Goal: Information Seeking & Learning: Learn about a topic

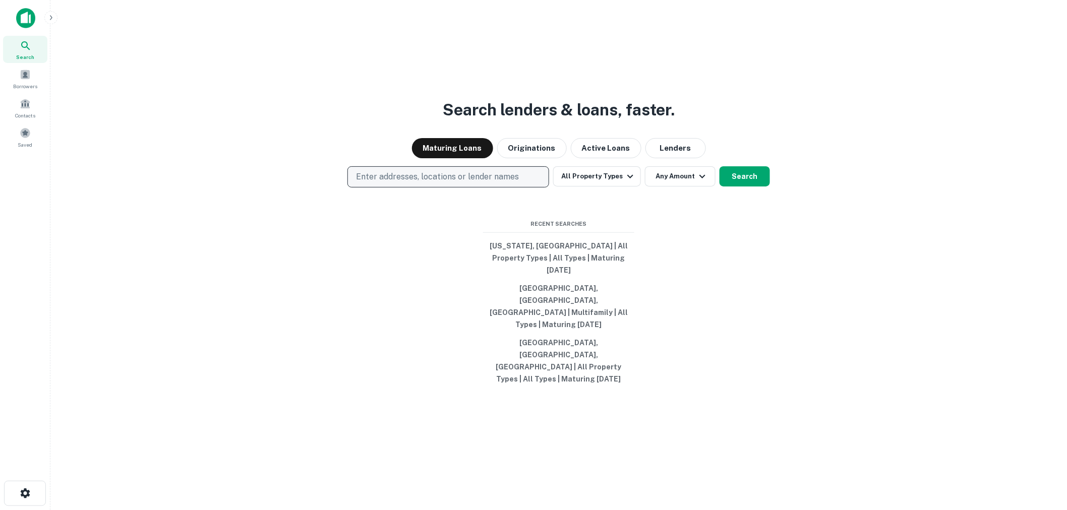
click at [467, 183] on p "Enter addresses, locations or lender names" at bounding box center [437, 177] width 163 height 12
click at [408, 183] on p "Enter addresses, locations or lender names" at bounding box center [437, 177] width 163 height 12
type input "**"
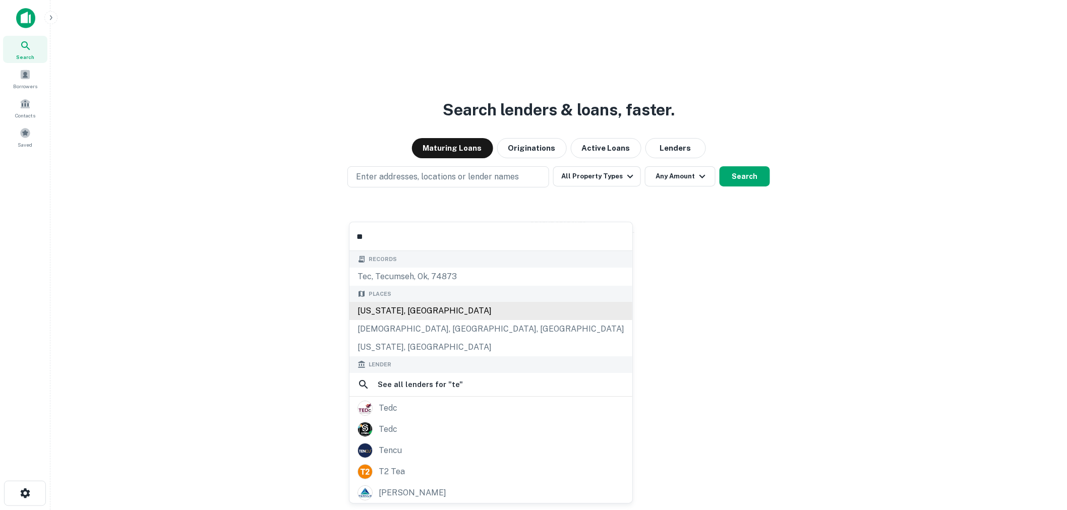
click at [407, 303] on div "[US_STATE], [GEOGRAPHIC_DATA]" at bounding box center [490, 311] width 283 height 18
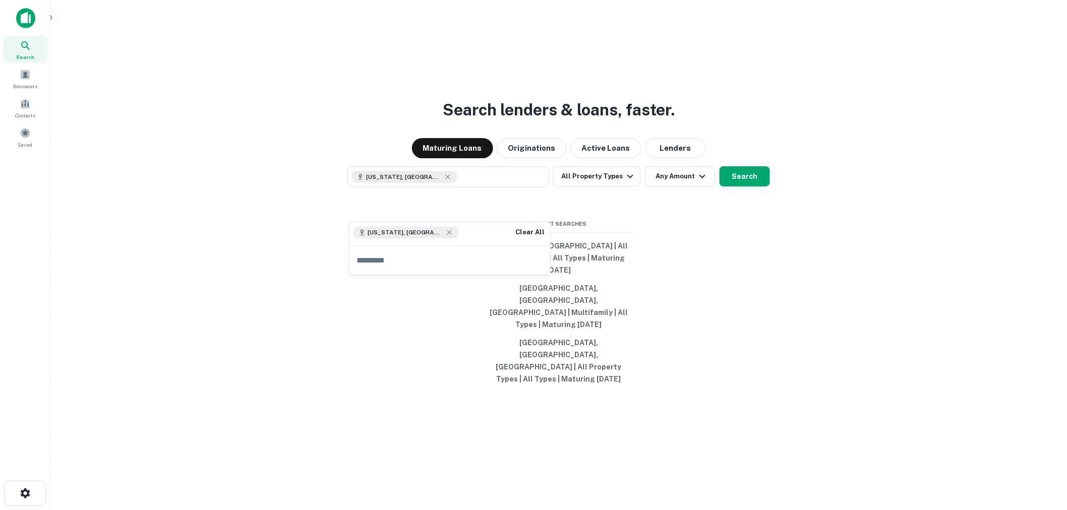
click at [661, 232] on div "Search lenders & loans, faster. Maturing Loans Originations Active Loans Lender…" at bounding box center [558, 279] width 1000 height 510
click at [669, 186] on button "Any Amount" at bounding box center [680, 176] width 71 height 20
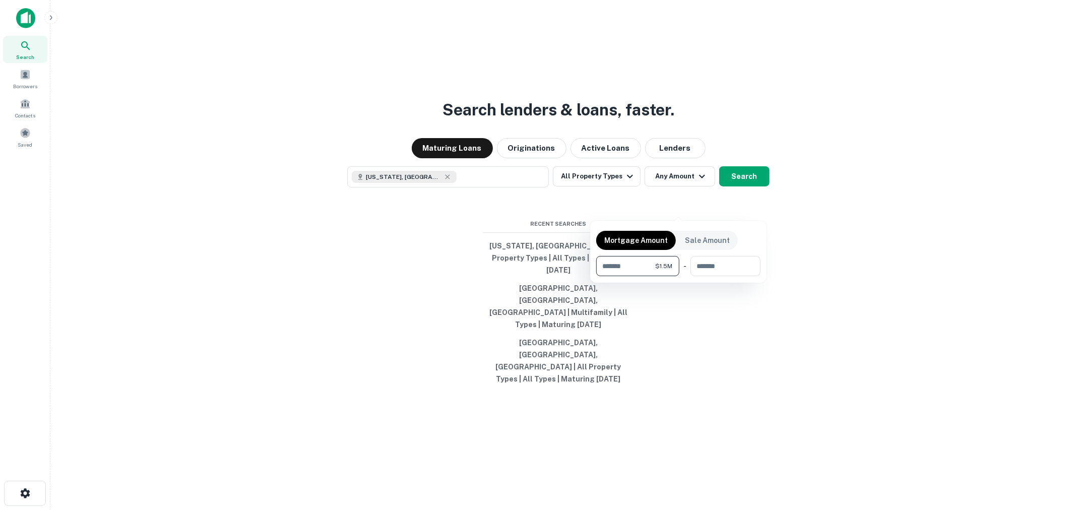
type input "*******"
click at [760, 202] on div at bounding box center [537, 255] width 1075 height 510
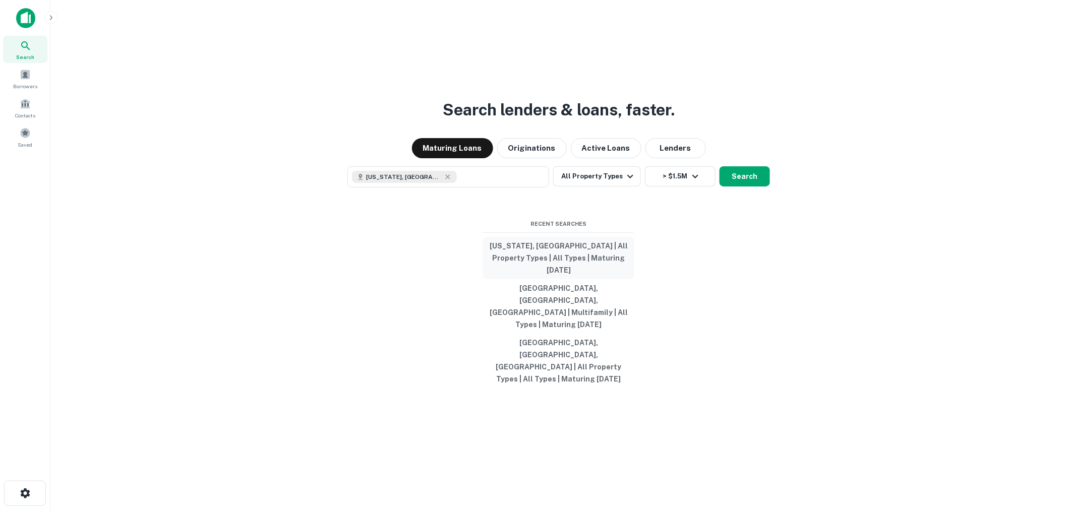
click at [566, 279] on button "[US_STATE], [GEOGRAPHIC_DATA] | All Property Types | All Types | Maturing [DATE]" at bounding box center [558, 258] width 151 height 42
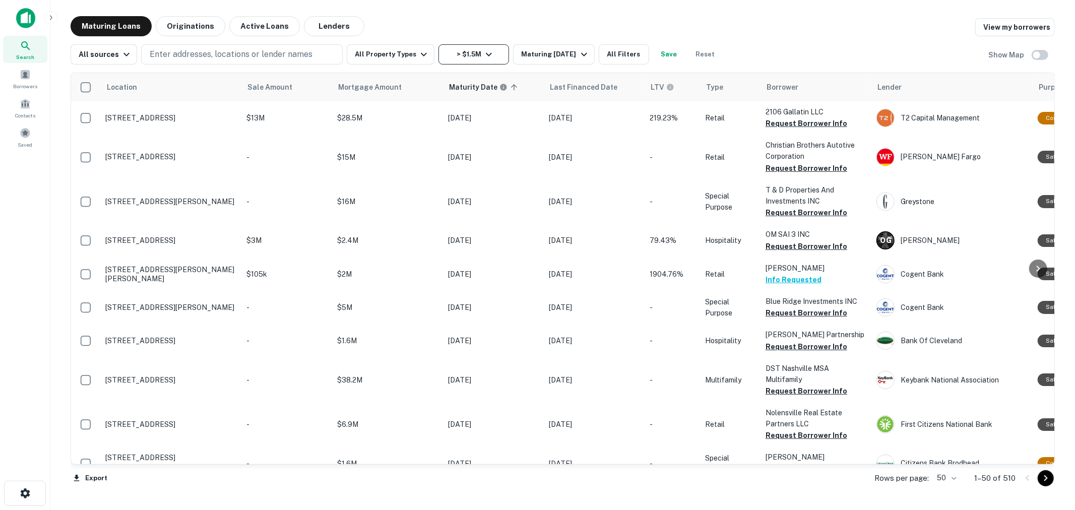
click at [483, 52] on icon "button" at bounding box center [489, 54] width 12 height 12
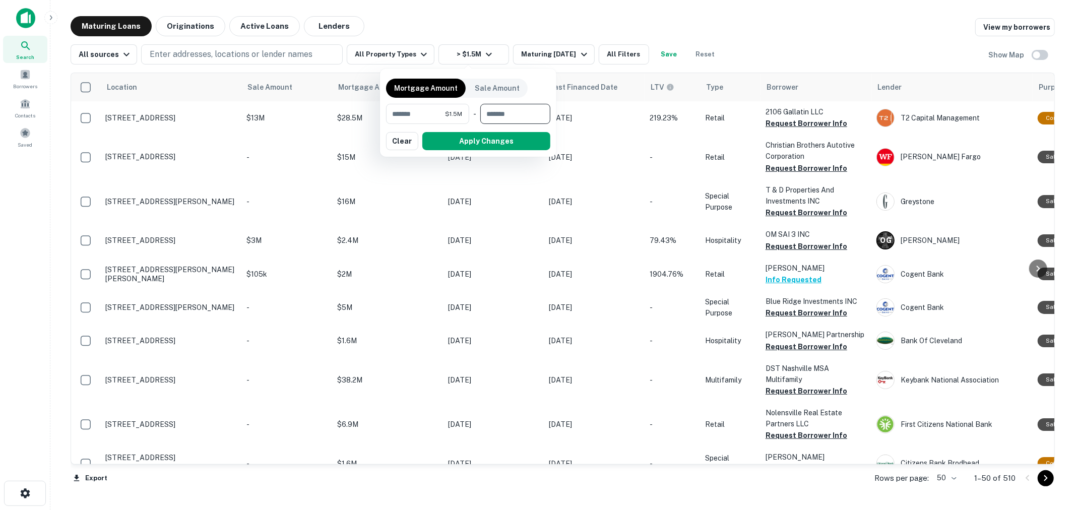
click at [499, 111] on input "number" at bounding box center [511, 114] width 63 height 20
type input "********"
click at [503, 136] on button "Apply Changes" at bounding box center [486, 141] width 128 height 18
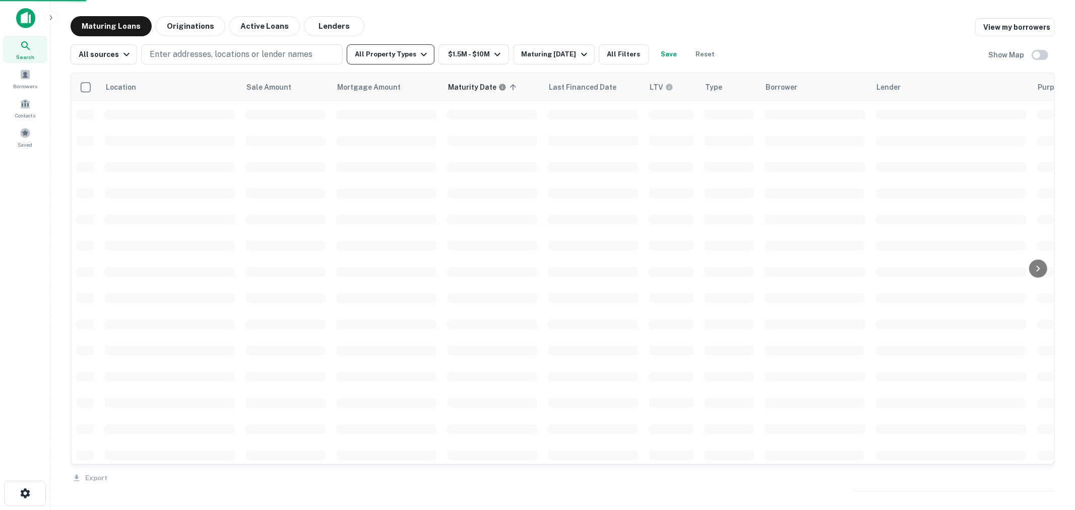
click at [410, 61] on button "All Property Types" at bounding box center [391, 54] width 88 height 20
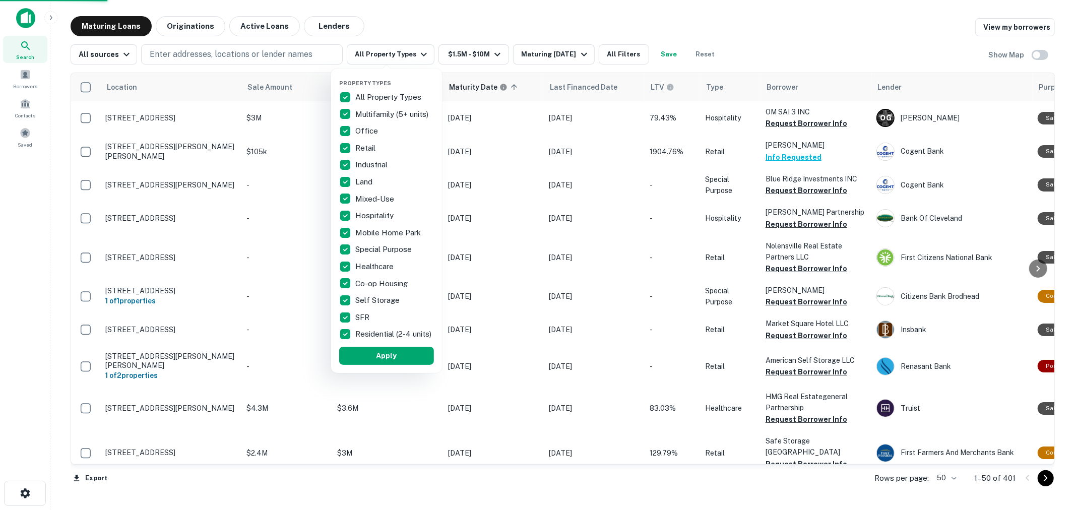
click at [400, 113] on p "Multifamily (5+ units)" at bounding box center [392, 114] width 75 height 12
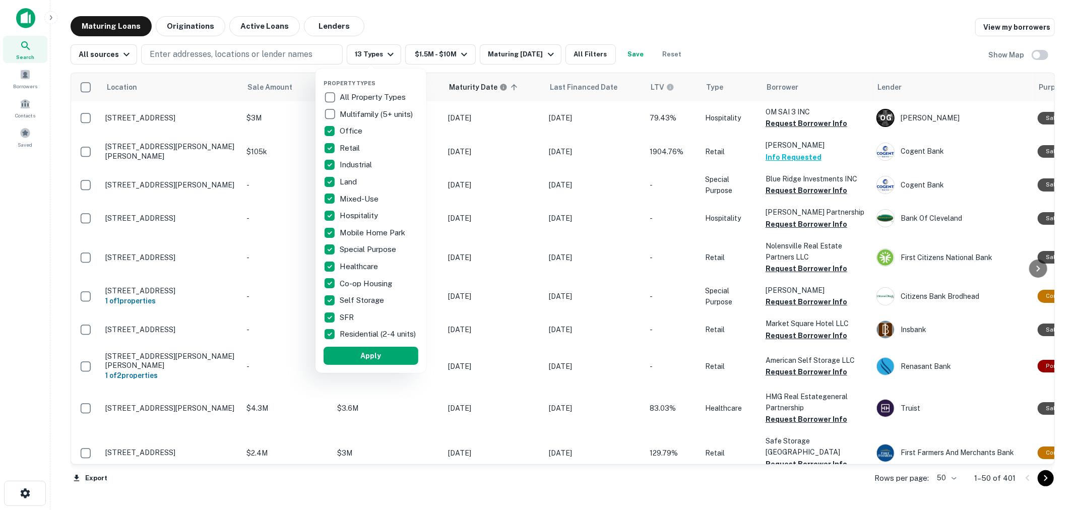
click at [394, 101] on p "All Property Types" at bounding box center [374, 97] width 68 height 12
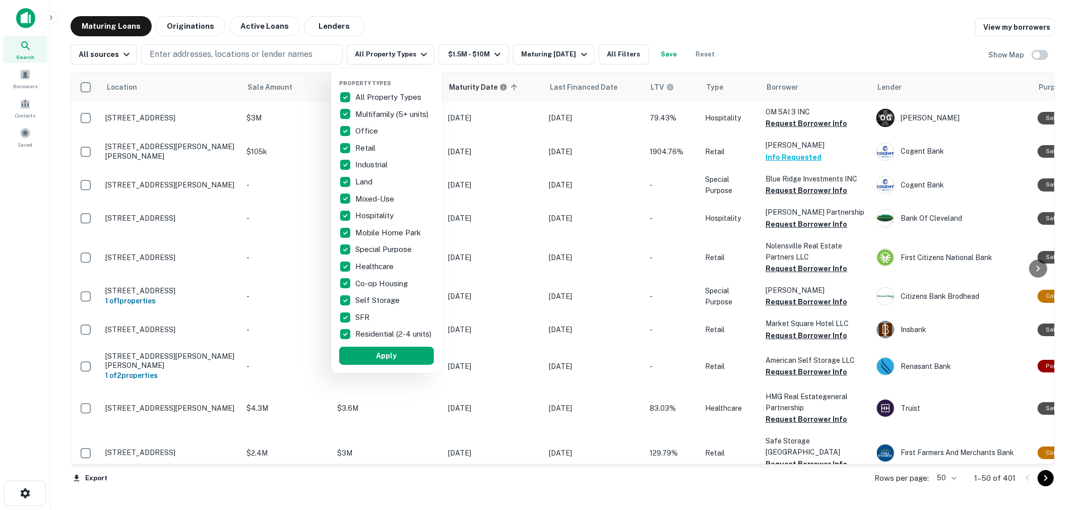
click at [393, 97] on p "All Property Types" at bounding box center [389, 97] width 68 height 12
click at [392, 111] on p "Multifamily (5+ units)" at bounding box center [392, 114] width 75 height 12
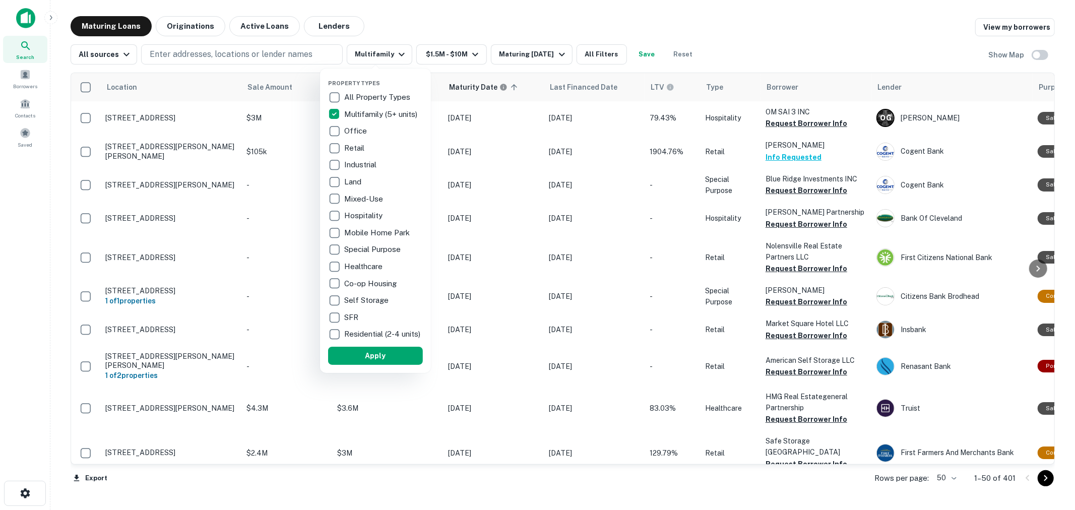
click at [358, 132] on p "Office" at bounding box center [356, 131] width 25 height 12
click at [353, 145] on p "Retail" at bounding box center [349, 148] width 22 height 12
click at [355, 162] on p "Industrial" at bounding box center [356, 165] width 34 height 12
click at [355, 199] on p "Mixed-Use" at bounding box center [359, 199] width 41 height 12
click at [344, 296] on p "Self Storage" at bounding box center [362, 300] width 46 height 12
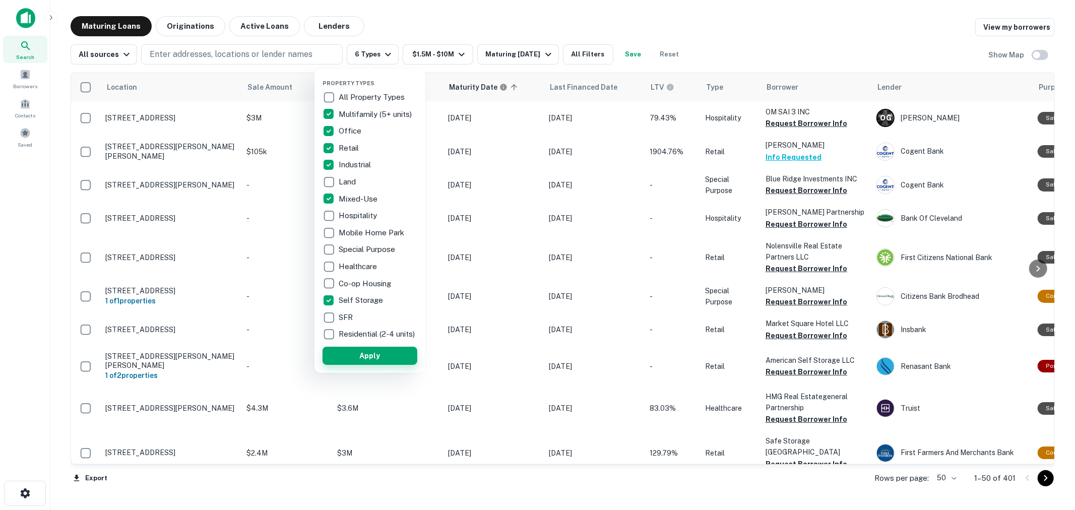
click at [358, 360] on button "Apply" at bounding box center [370, 356] width 95 height 18
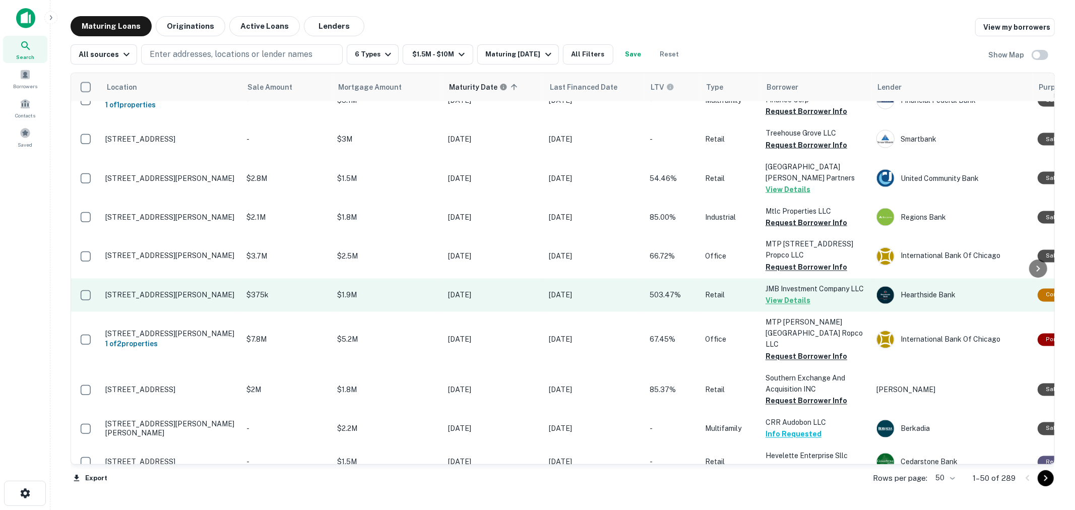
scroll to position [1457, 0]
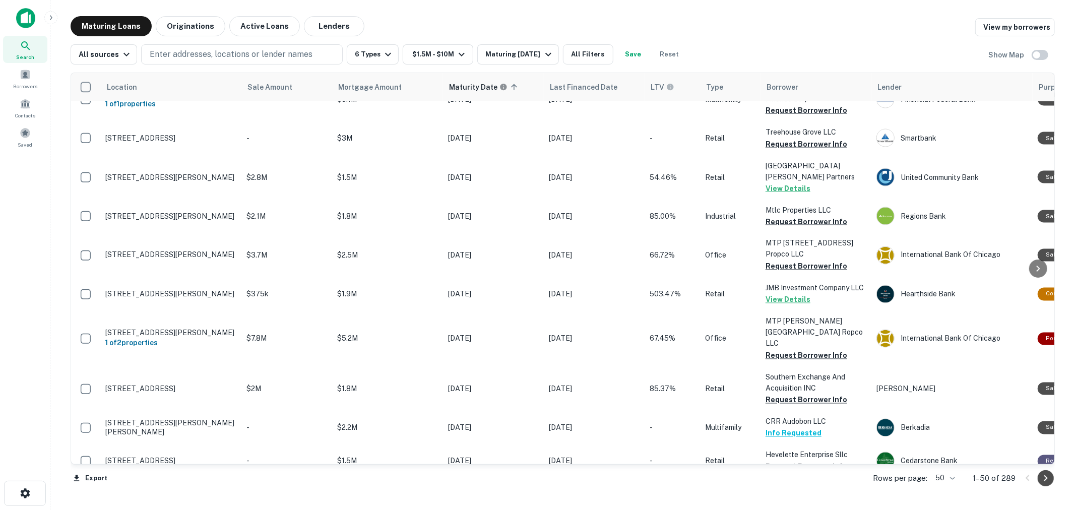
click at [1050, 480] on icon "Go to next page" at bounding box center [1046, 478] width 12 height 12
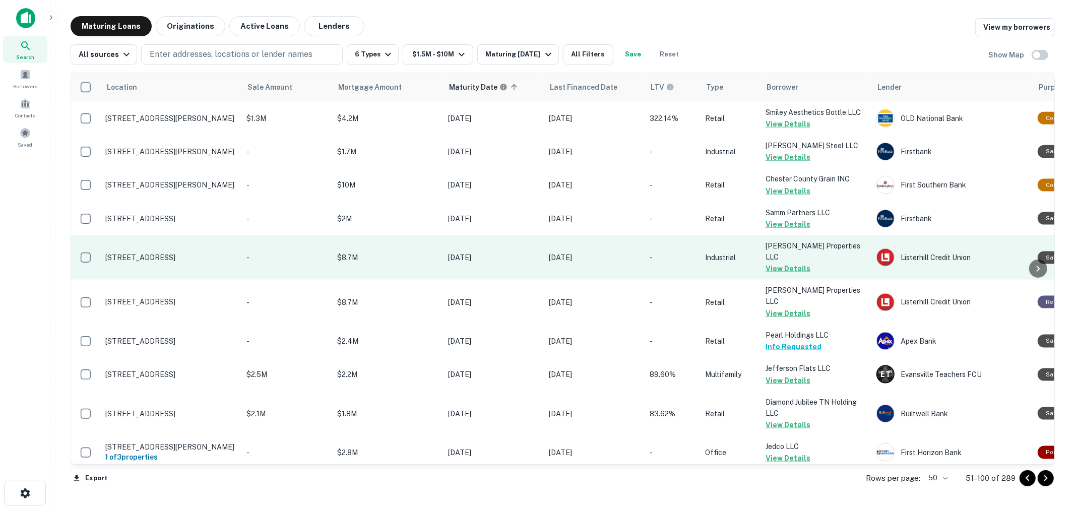
scroll to position [1397, 0]
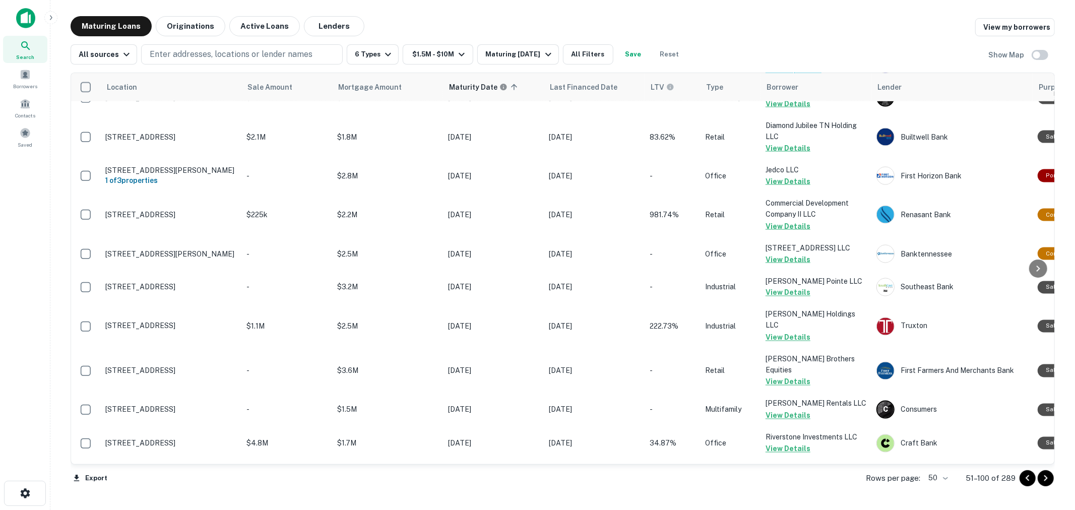
click at [1044, 482] on icon "Go to next page" at bounding box center [1046, 478] width 12 height 12
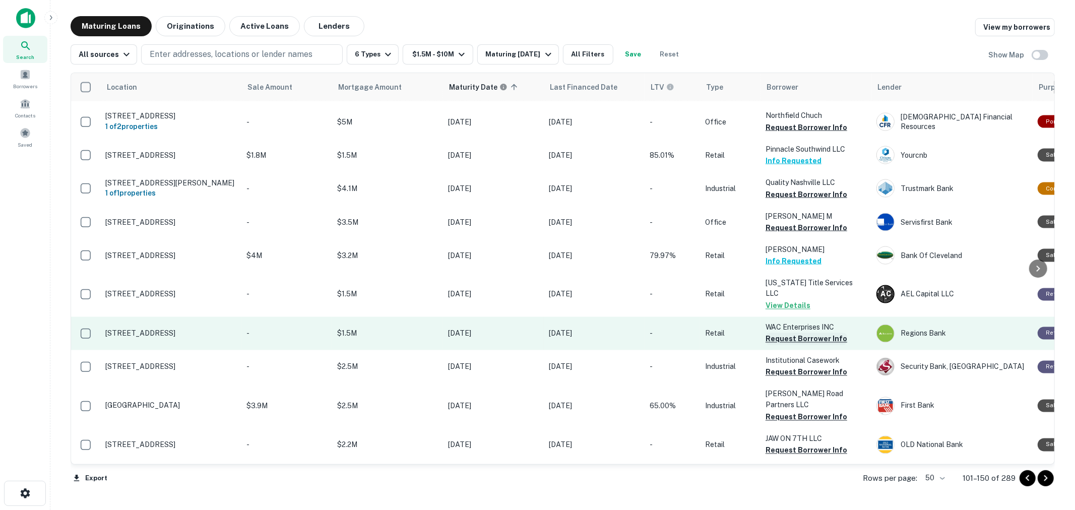
click at [806, 333] on button "Request Borrower Info" at bounding box center [807, 339] width 82 height 12
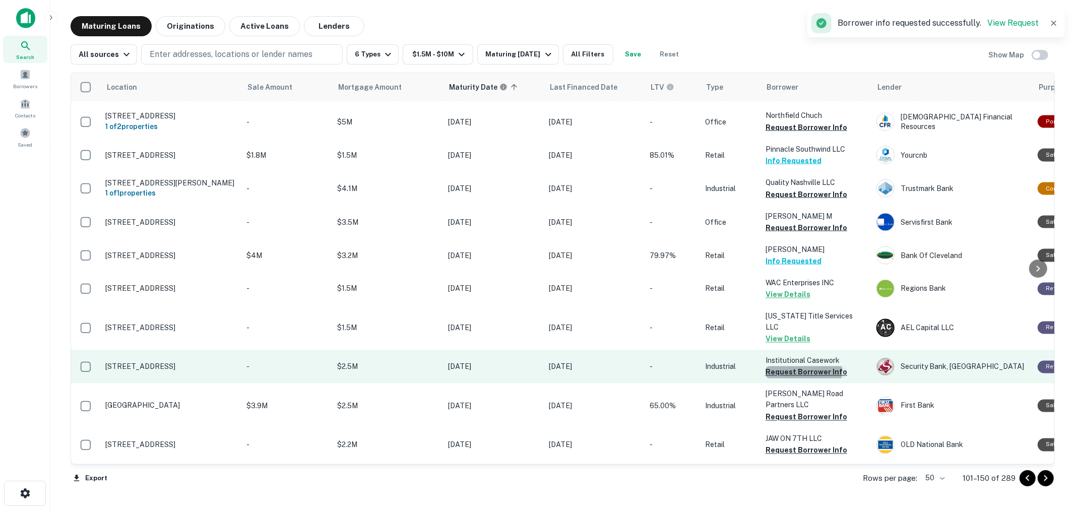
click at [797, 366] on button "Request Borrower Info" at bounding box center [807, 372] width 82 height 12
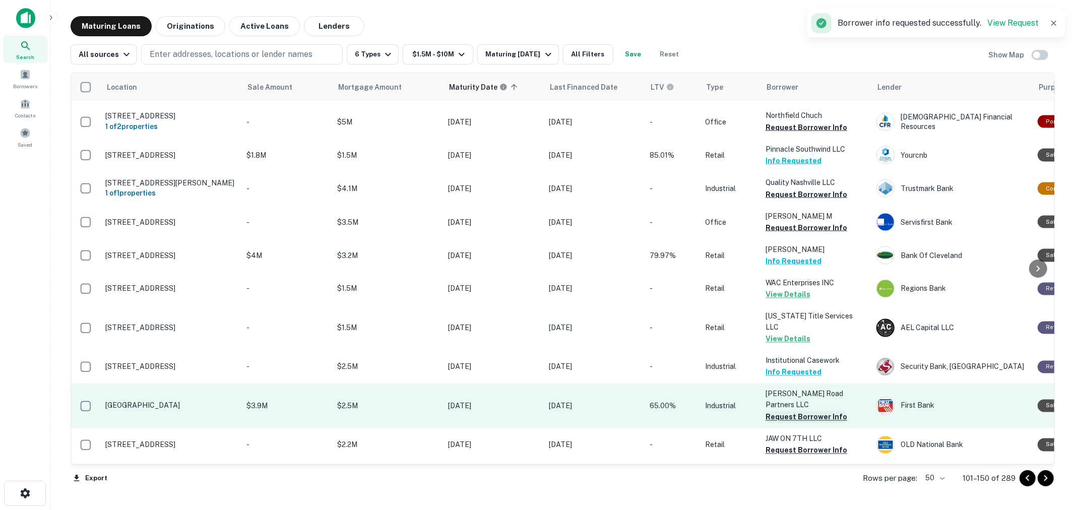
click at [792, 411] on button "Request Borrower Info" at bounding box center [807, 417] width 82 height 12
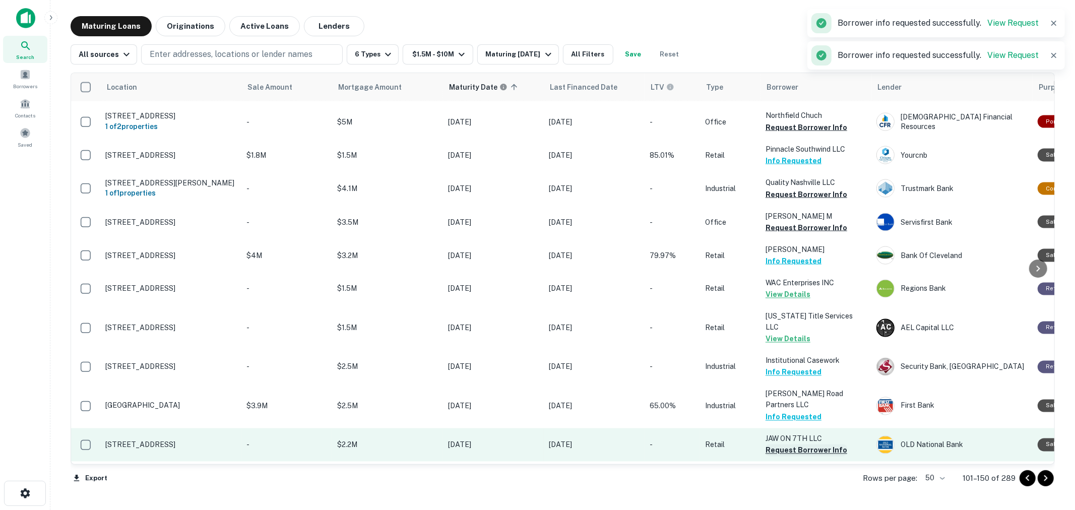
click at [794, 445] on button "Request Borrower Info" at bounding box center [807, 451] width 82 height 12
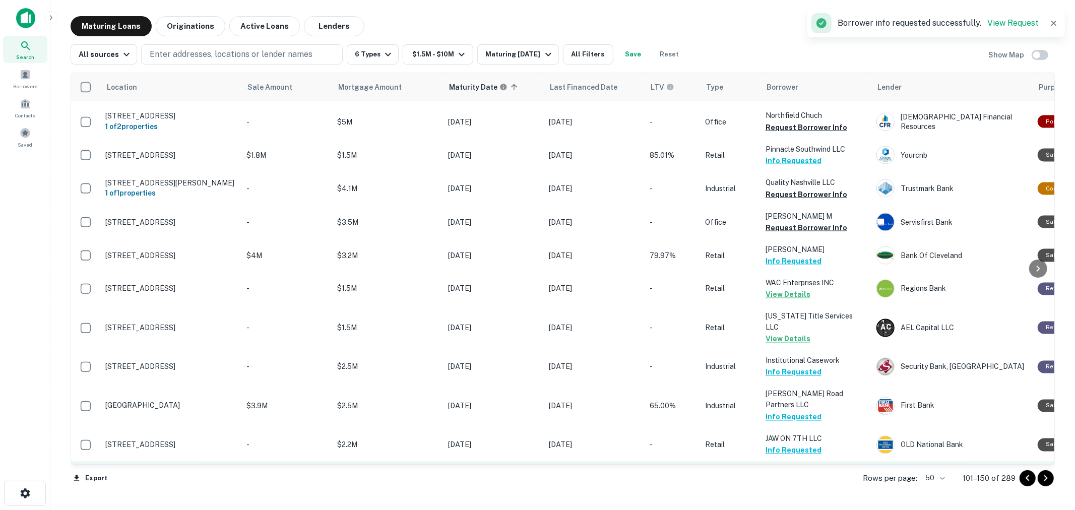
click at [803, 479] on button "Request Borrower Info" at bounding box center [807, 485] width 82 height 12
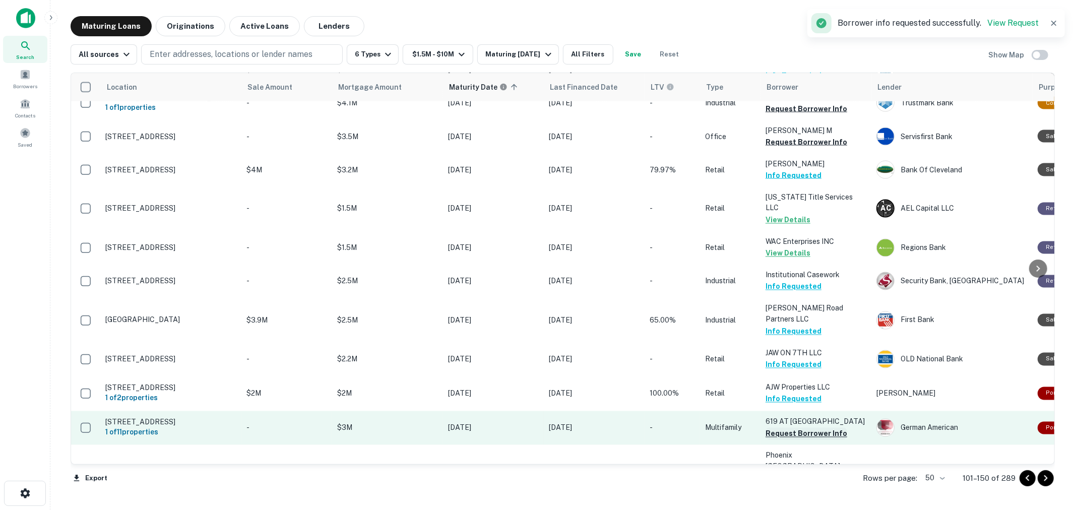
scroll to position [1484, 0]
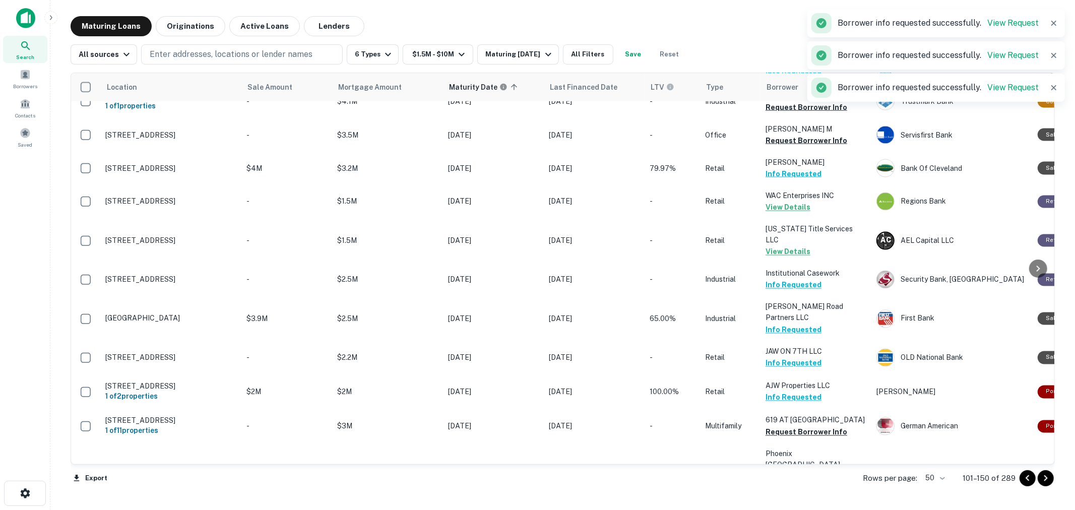
click at [1049, 476] on icon "Go to next page" at bounding box center [1046, 478] width 12 height 12
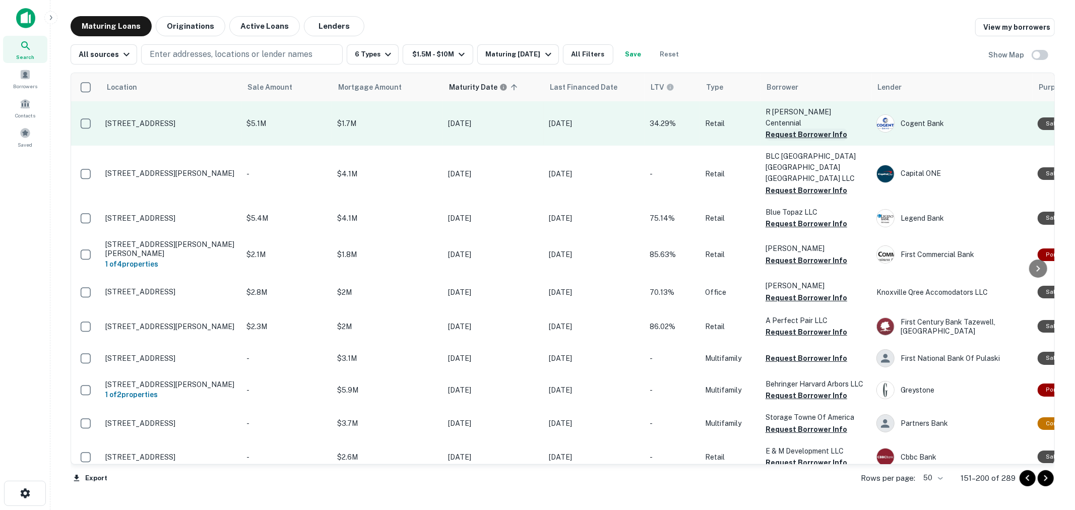
click at [818, 129] on button "Request Borrower Info" at bounding box center [807, 135] width 82 height 12
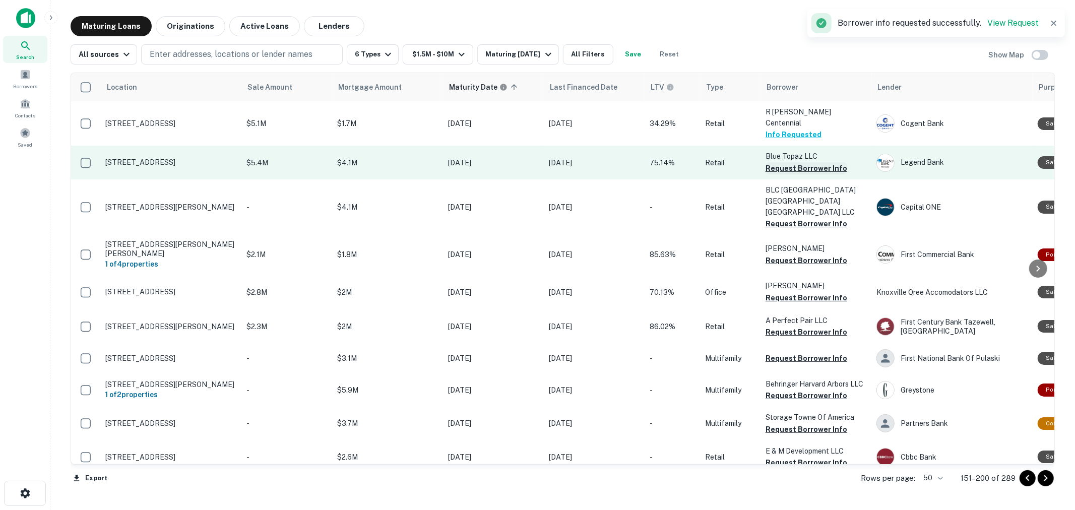
click at [806, 162] on button "Request Borrower Info" at bounding box center [807, 168] width 82 height 12
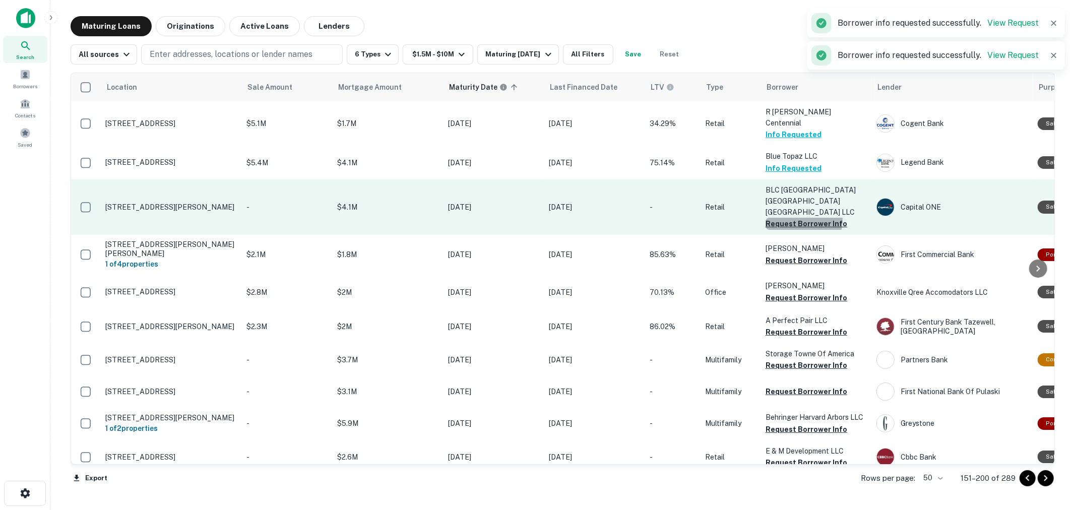
click at [792, 218] on button "Request Borrower Info" at bounding box center [807, 224] width 82 height 12
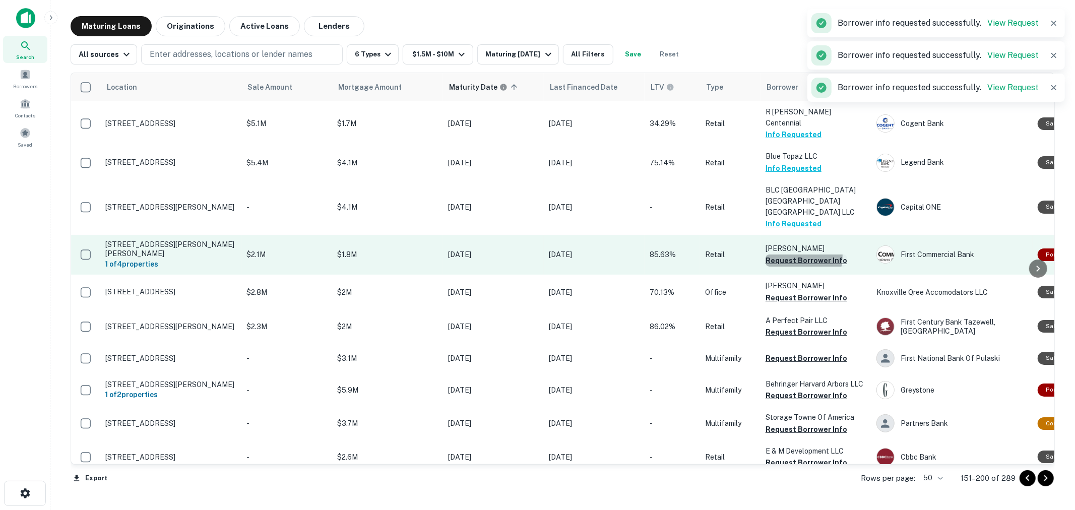
click at [791, 255] on button "Request Borrower Info" at bounding box center [807, 261] width 82 height 12
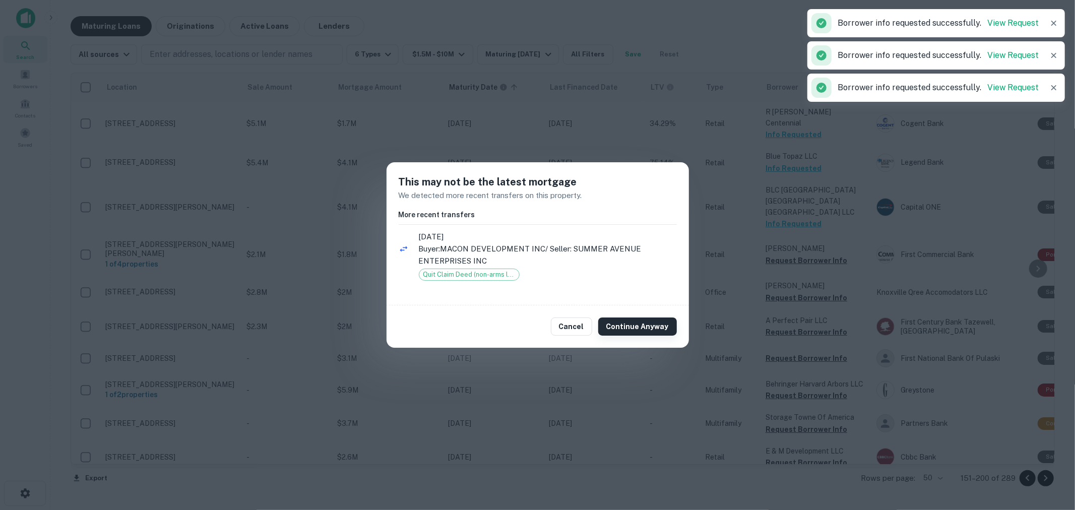
click at [653, 330] on button "Continue Anyway" at bounding box center [637, 327] width 79 height 18
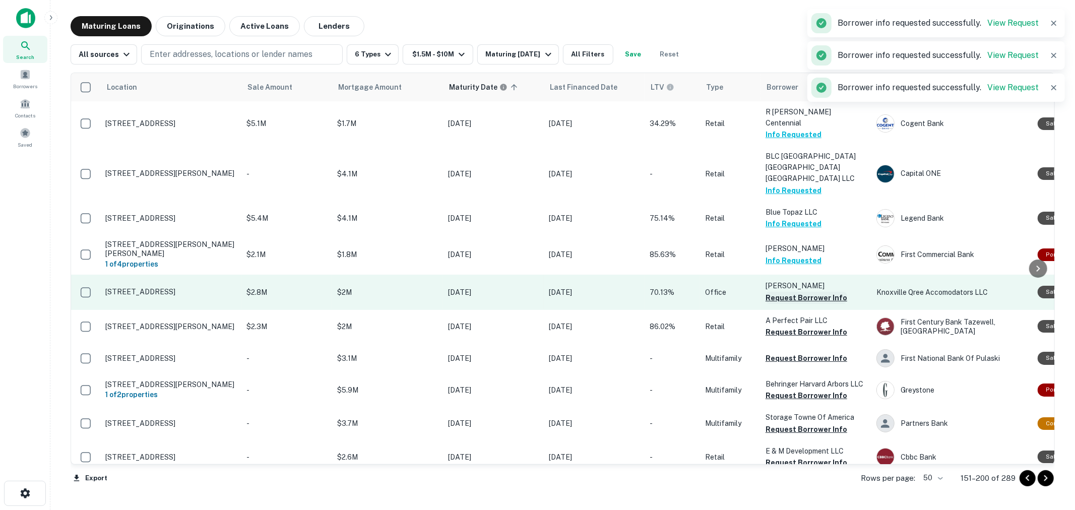
click at [785, 292] on button "Request Borrower Info" at bounding box center [807, 298] width 82 height 12
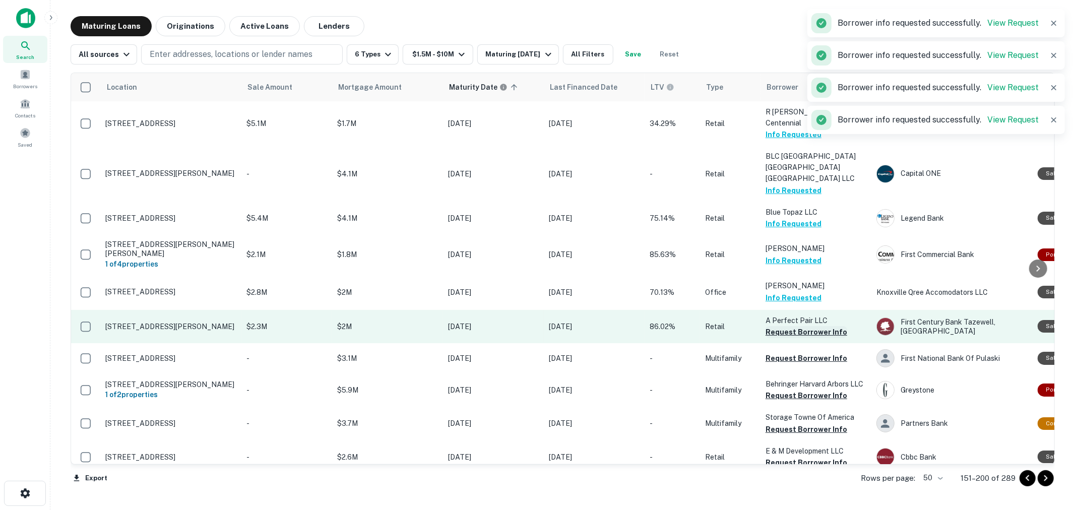
click at [789, 326] on button "Request Borrower Info" at bounding box center [807, 332] width 82 height 12
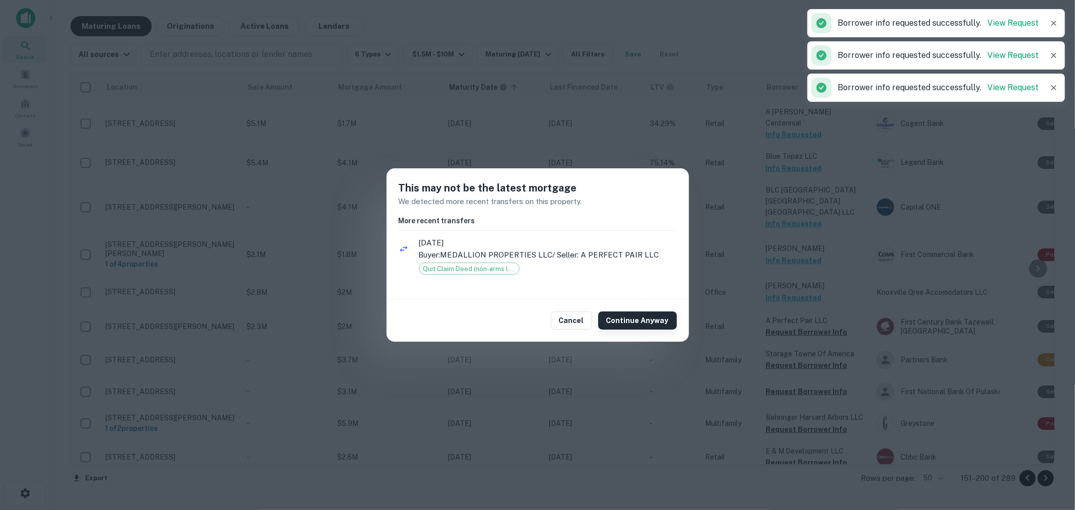
click at [645, 320] on button "Continue Anyway" at bounding box center [637, 320] width 79 height 18
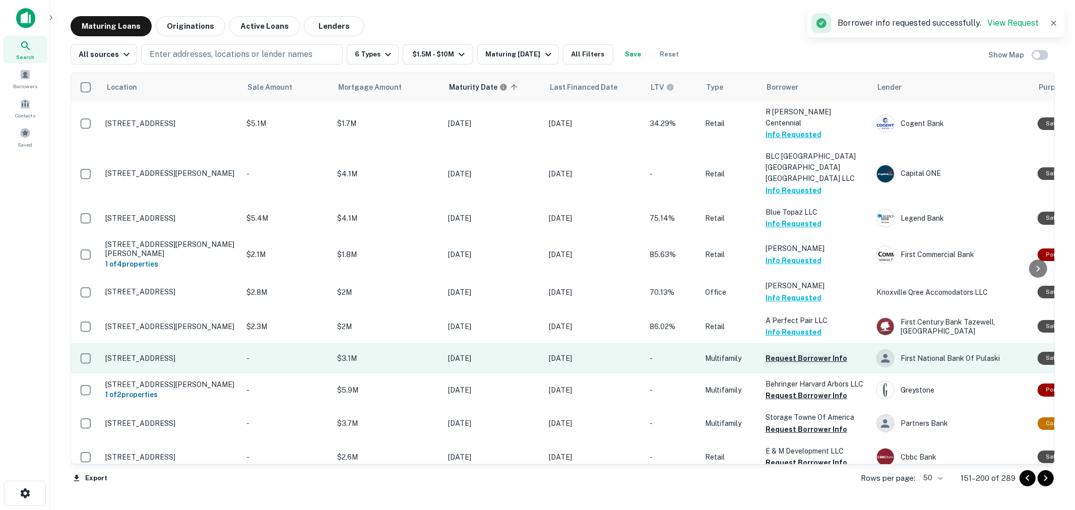
click at [782, 352] on button "Request Borrower Info" at bounding box center [807, 358] width 82 height 12
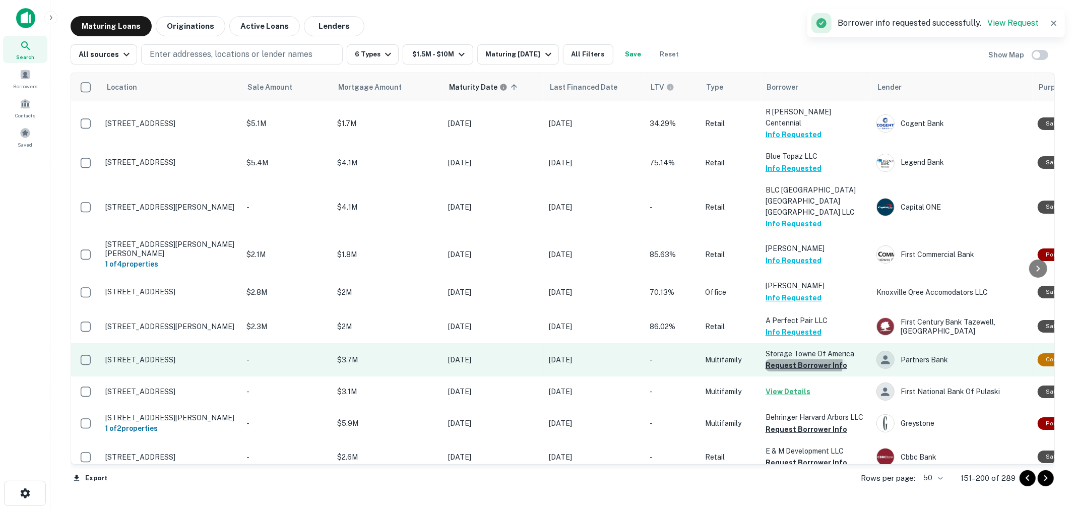
click at [788, 359] on button "Request Borrower Info" at bounding box center [807, 365] width 82 height 12
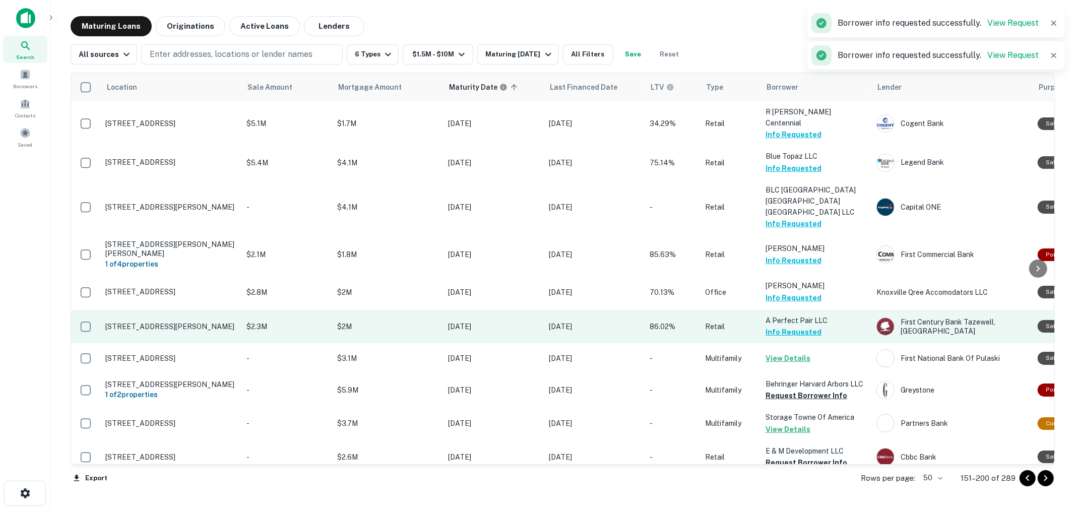
scroll to position [168, 0]
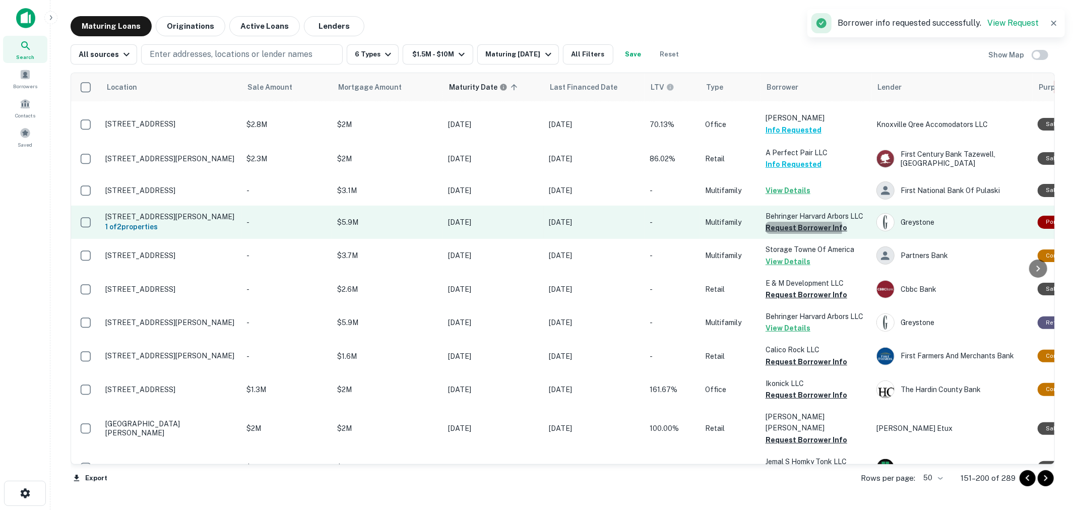
click at [787, 222] on button "Request Borrower Info" at bounding box center [807, 228] width 82 height 12
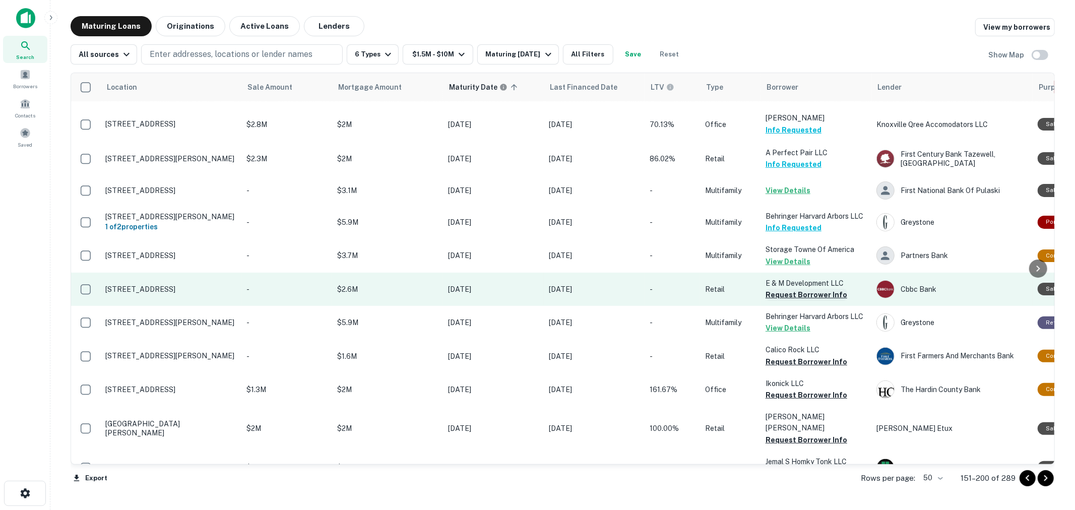
click at [788, 289] on button "Request Borrower Info" at bounding box center [807, 295] width 82 height 12
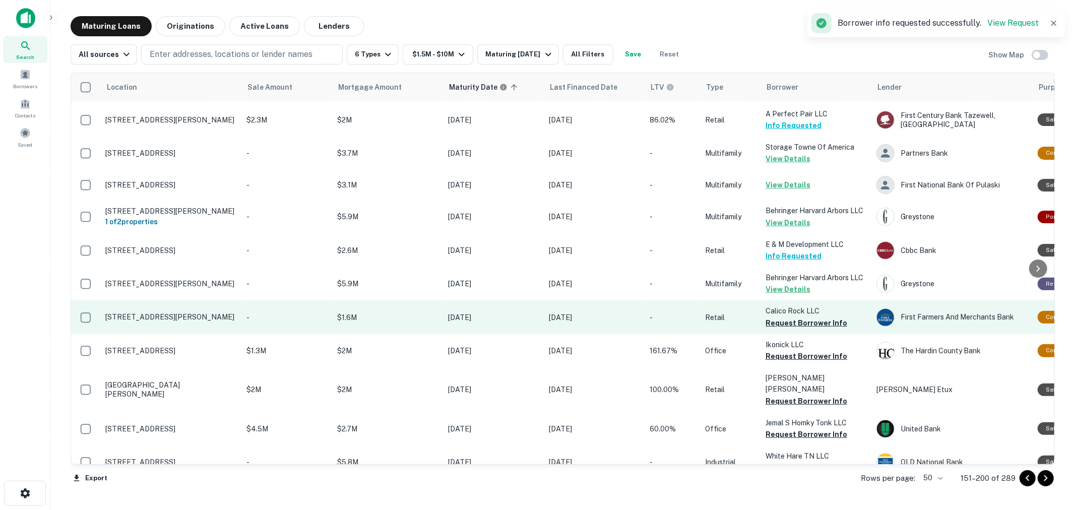
scroll to position [224, 0]
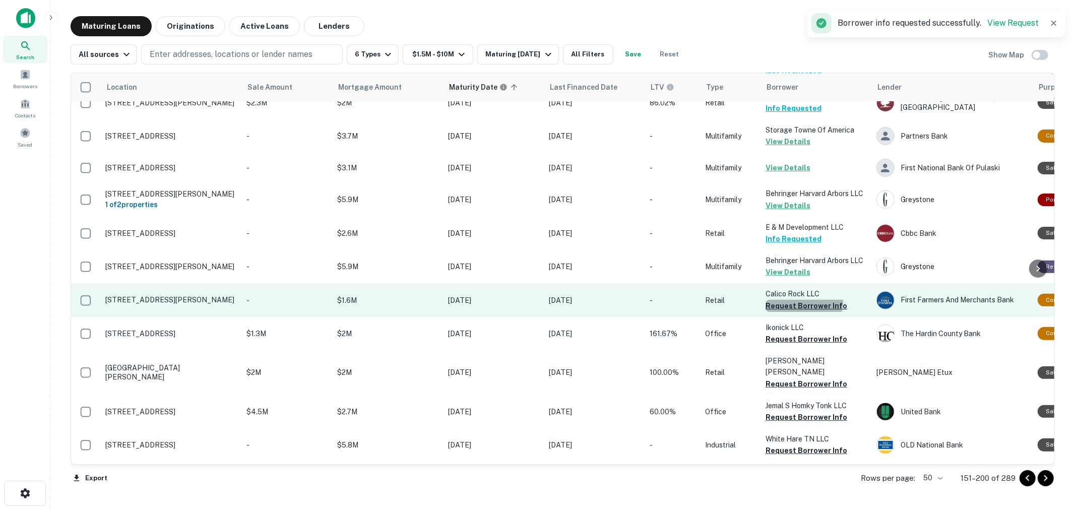
click at [792, 300] on button "Request Borrower Info" at bounding box center [807, 306] width 82 height 12
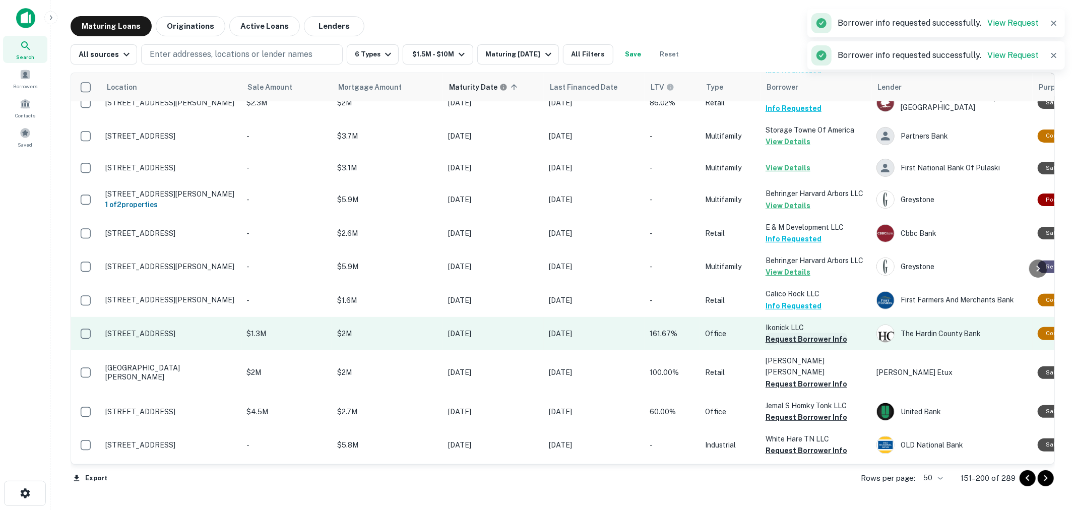
click at [793, 333] on button "Request Borrower Info" at bounding box center [807, 339] width 82 height 12
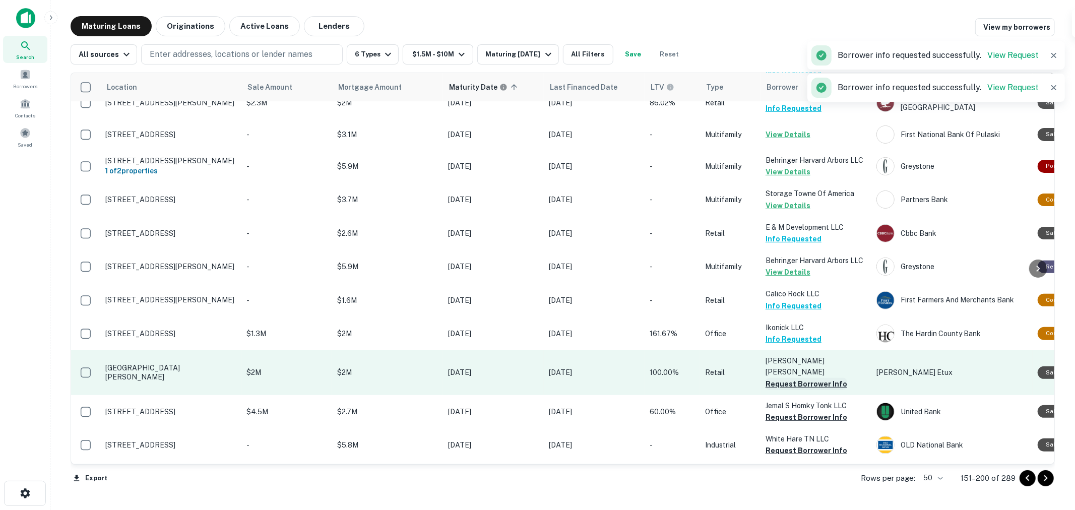
click at [794, 378] on button "Request Borrower Info" at bounding box center [807, 384] width 82 height 12
